Goal: Task Accomplishment & Management: Manage account settings

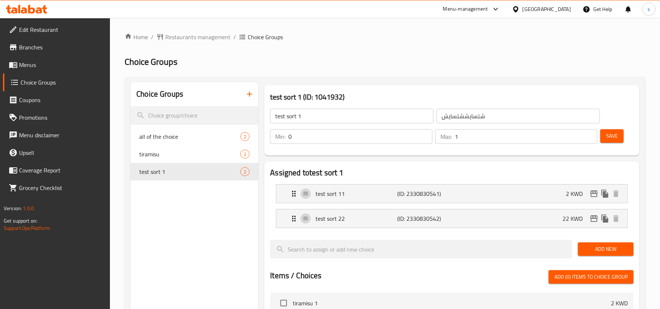
click at [558, 10] on div "Kuwait" at bounding box center [546, 9] width 48 height 8
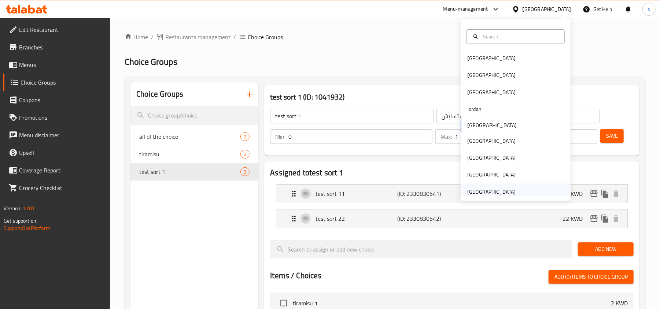
click at [493, 192] on div "[GEOGRAPHIC_DATA]" at bounding box center [491, 192] width 48 height 8
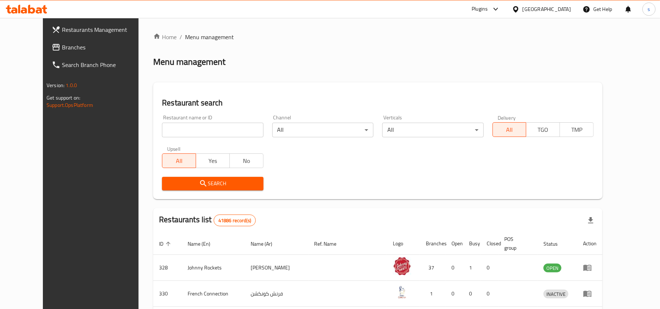
click at [67, 44] on span "Branches" at bounding box center [104, 47] width 85 height 9
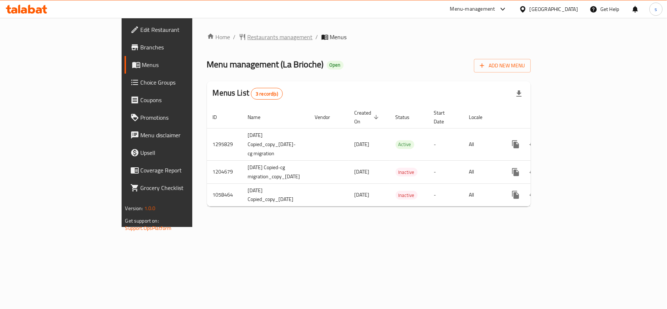
click at [248, 35] on span "Restaurants management" at bounding box center [280, 37] width 65 height 9
click at [141, 83] on span "Choice Groups" at bounding box center [184, 82] width 86 height 9
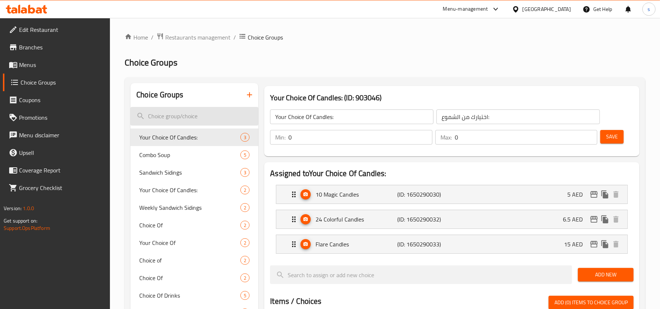
click at [170, 118] on input "search" at bounding box center [194, 116] width 128 height 19
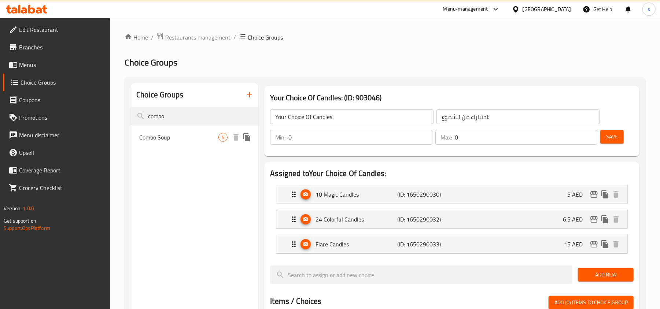
type input "combo"
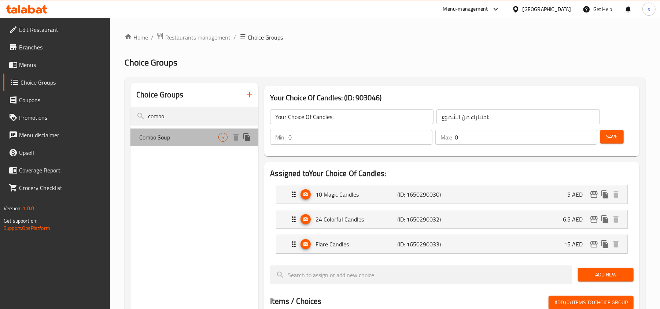
click at [173, 133] on span "Combo Soup" at bounding box center [178, 137] width 79 height 9
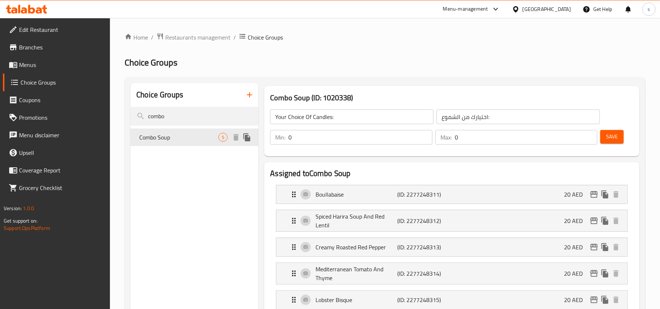
type input "Combo Soup"
type input "شوربة كومبو"
type input "1"
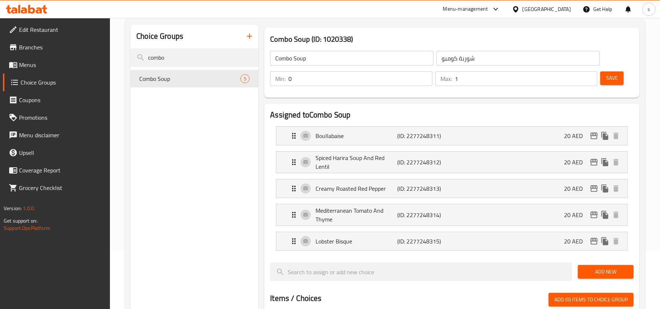
scroll to position [49, 0]
